Goal: Task Accomplishment & Management: Manage account settings

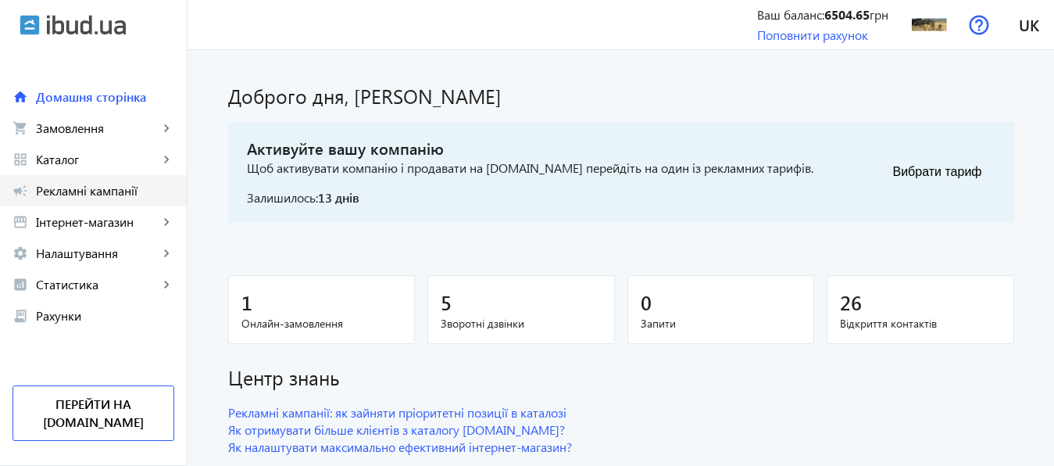
click at [120, 191] on span "Рекламні кампанії" at bounding box center [105, 191] width 138 height 16
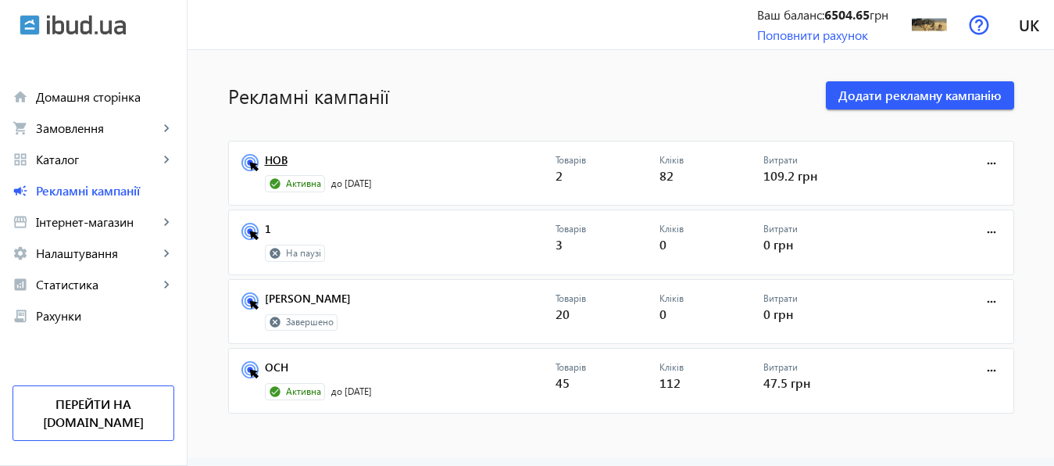
click at [271, 162] on link "НОВ" at bounding box center [410, 165] width 291 height 22
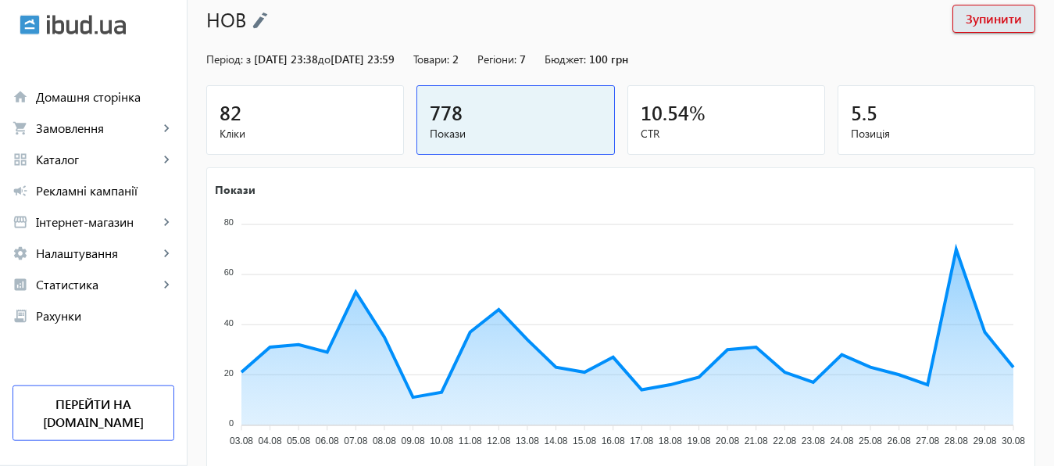
scroll to position [290, 0]
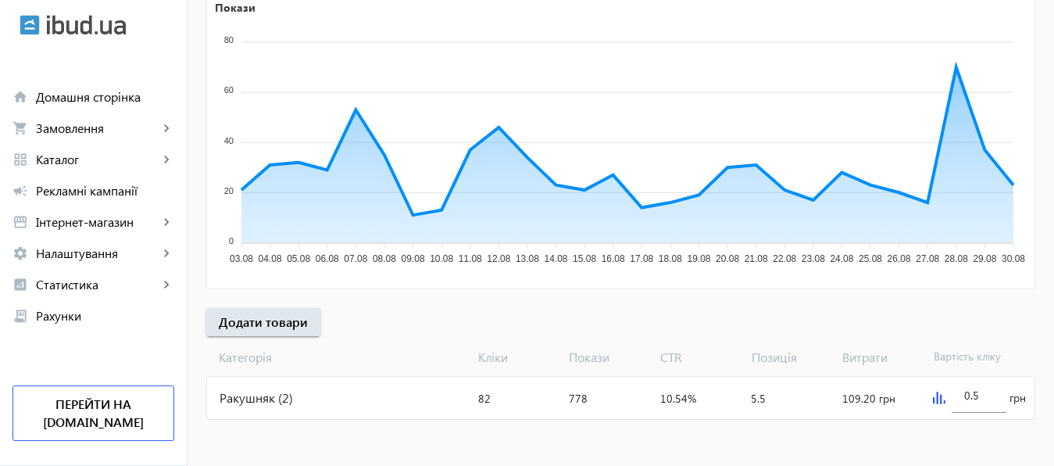
click at [937, 399] on img at bounding box center [939, 397] width 12 height 12
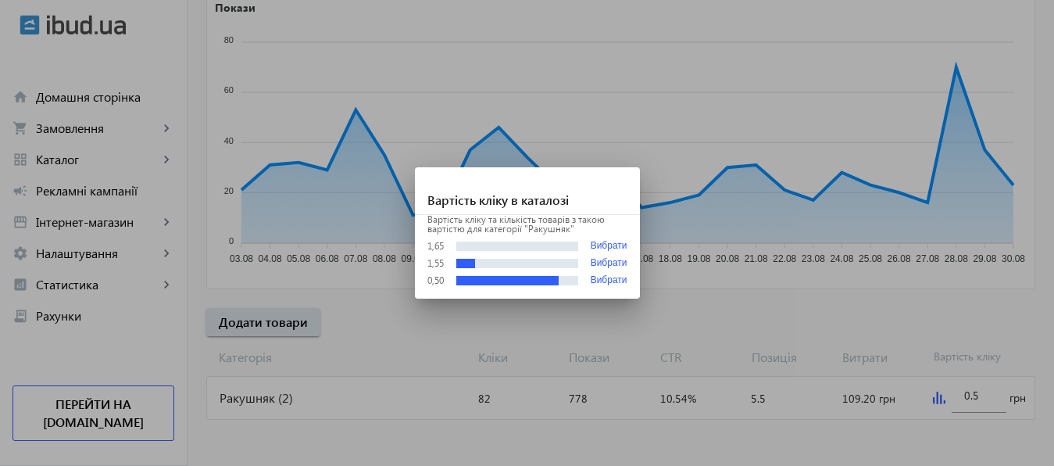
scroll to position [0, 0]
